Goal: Transaction & Acquisition: Obtain resource

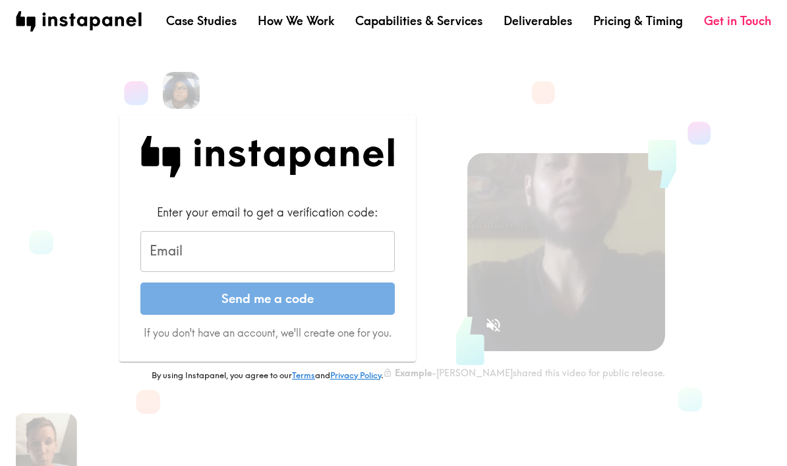
click at [172, 254] on div "Email Email" at bounding box center [267, 251] width 255 height 41
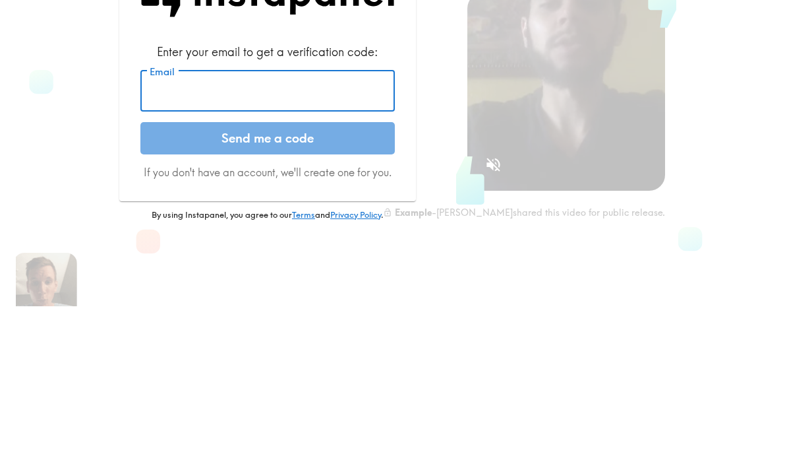
scroll to position [154, 0]
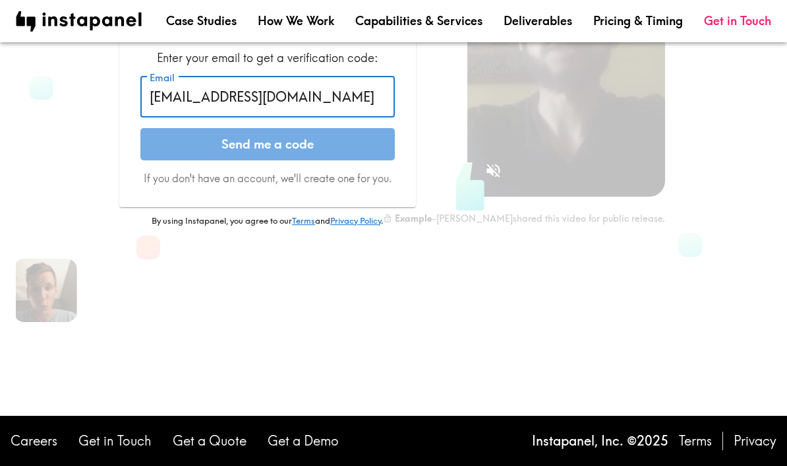
type input "[EMAIL_ADDRESS][DOMAIN_NAME]"
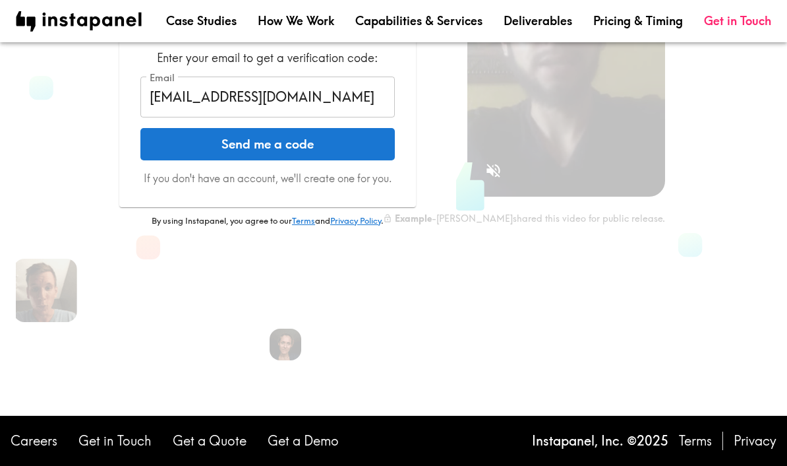
click at [193, 147] on button "Send me a code" at bounding box center [267, 144] width 255 height 33
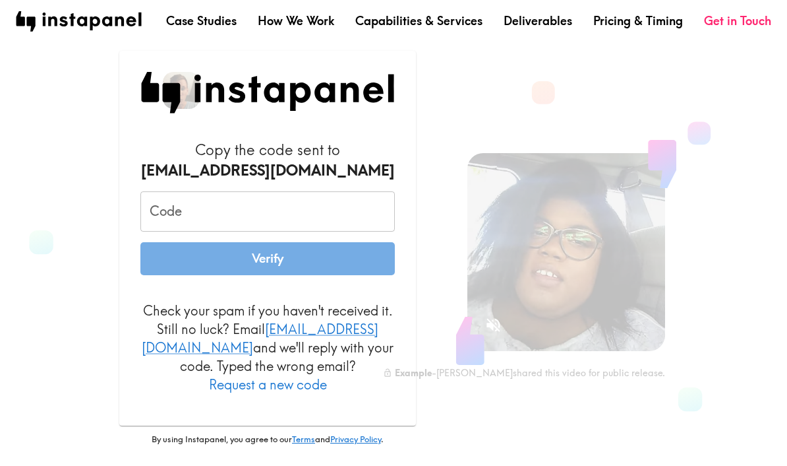
click at [154, 222] on div "Code Code" at bounding box center [267, 211] width 255 height 41
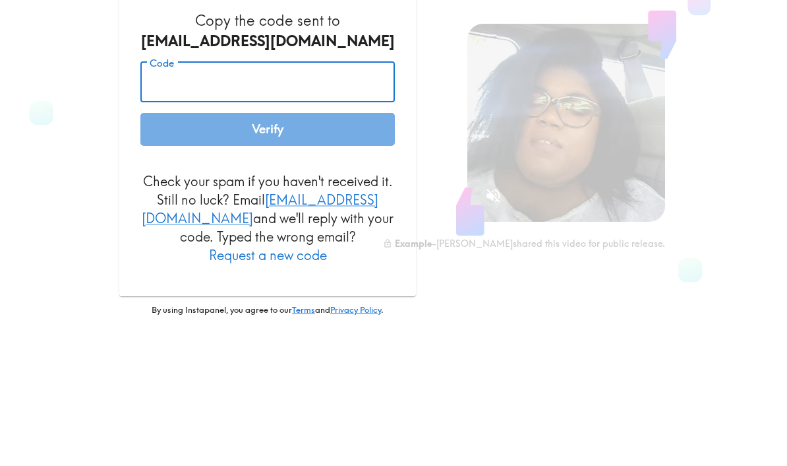
paste input "E62_9L5_jq8"
type input "E62_9L5_jq8"
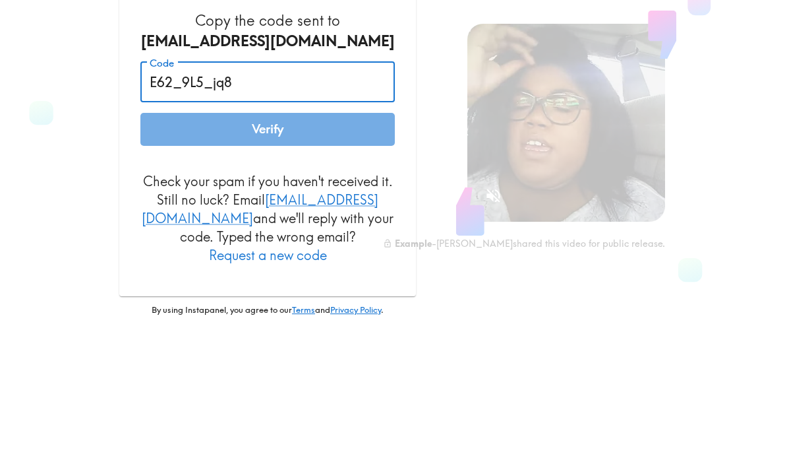
click at [171, 242] on button "Verify" at bounding box center [267, 258] width 255 height 33
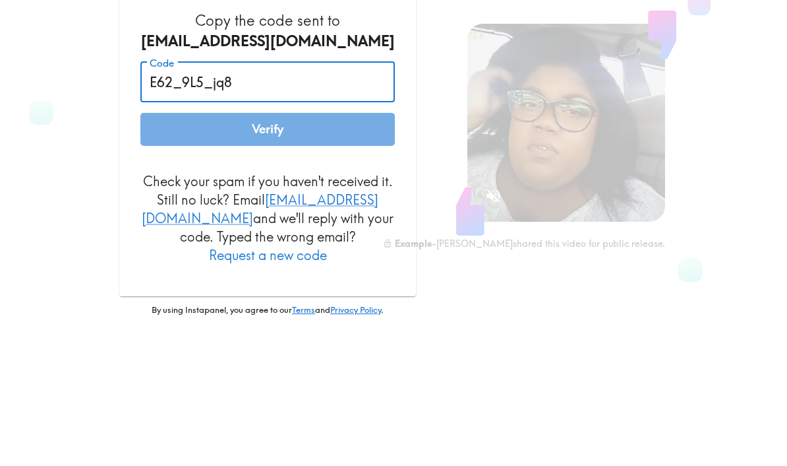
scroll to position [129, 0]
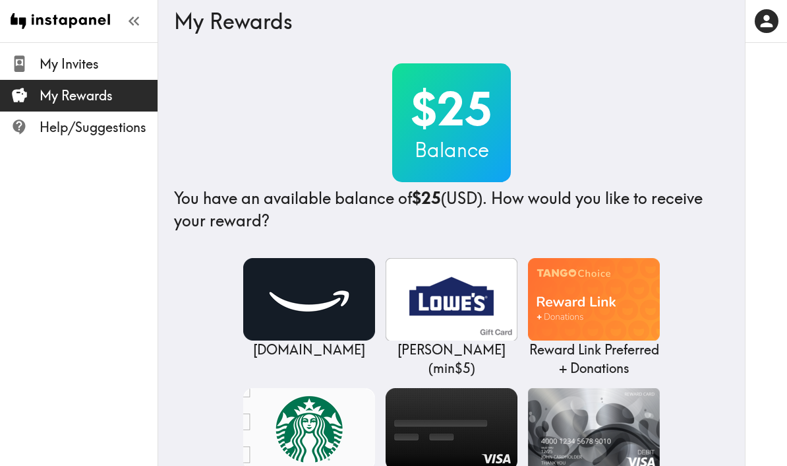
click at [317, 312] on img at bounding box center [309, 299] width 132 height 82
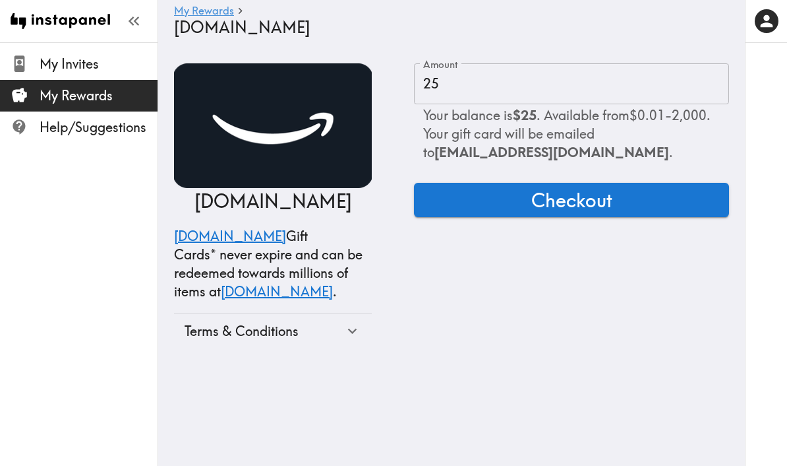
click at [524, 204] on button "Checkout" at bounding box center [571, 200] width 315 height 34
